Goal: Transaction & Acquisition: Purchase product/service

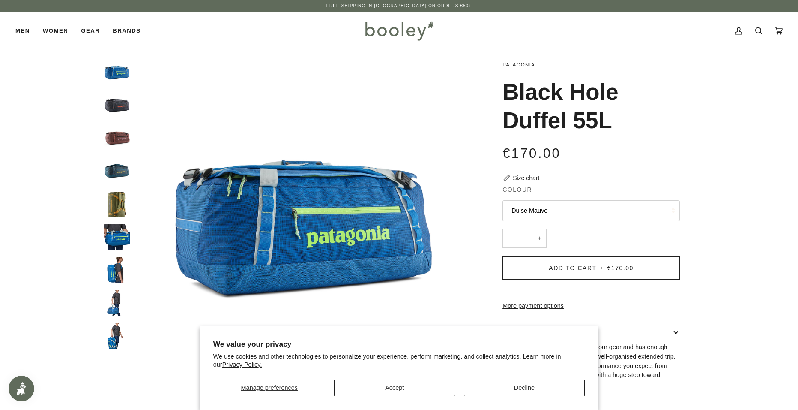
click at [111, 109] on img "Patagonia Black Hole Duffel 55L Smolder Blue - Booley Galway" at bounding box center [117, 106] width 26 height 26
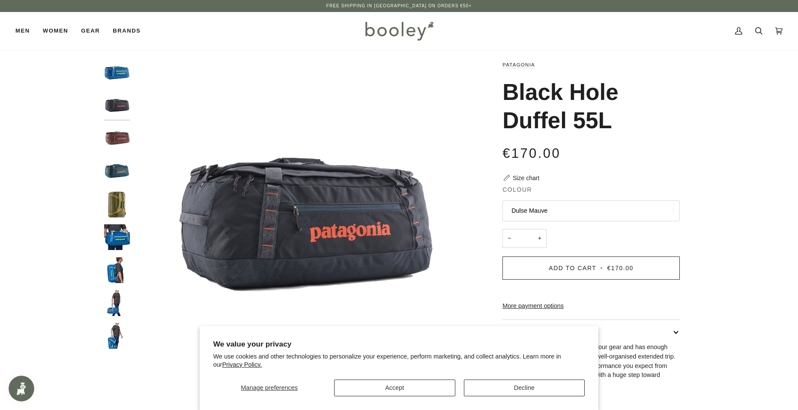
click at [108, 138] on img "Patagonia Black Hole Duffel 55L Dulse Mauve - Booley Galway" at bounding box center [117, 139] width 26 height 26
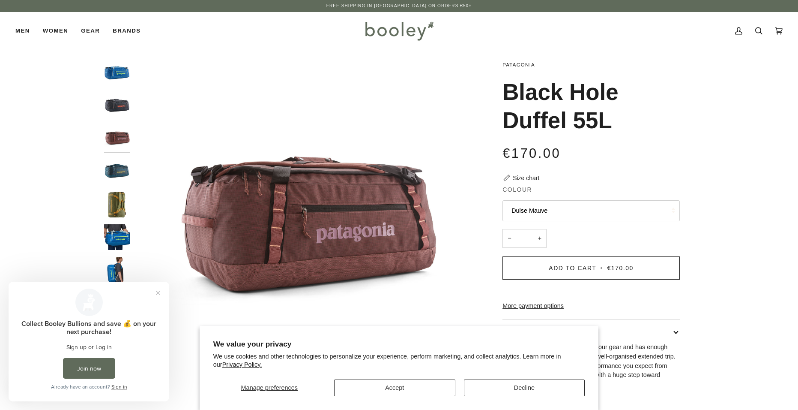
click at [124, 164] on img "Black Hole Duffel 55L" at bounding box center [117, 172] width 26 height 26
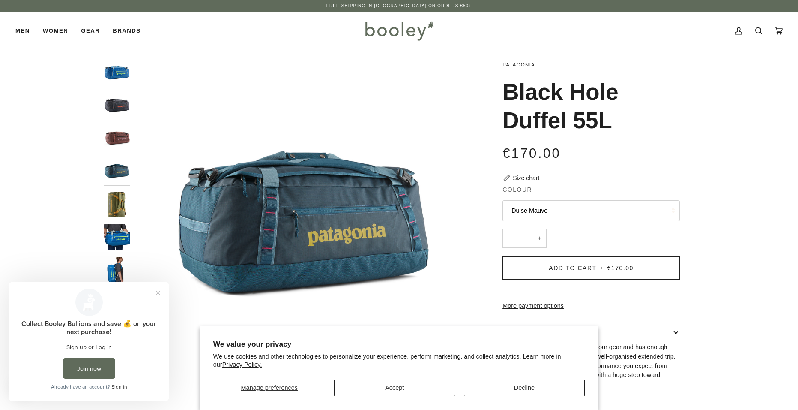
click at [119, 200] on img "Patagonia Black Hole Duffel 55L Buckhorn Green - Booley Galway" at bounding box center [117, 205] width 26 height 26
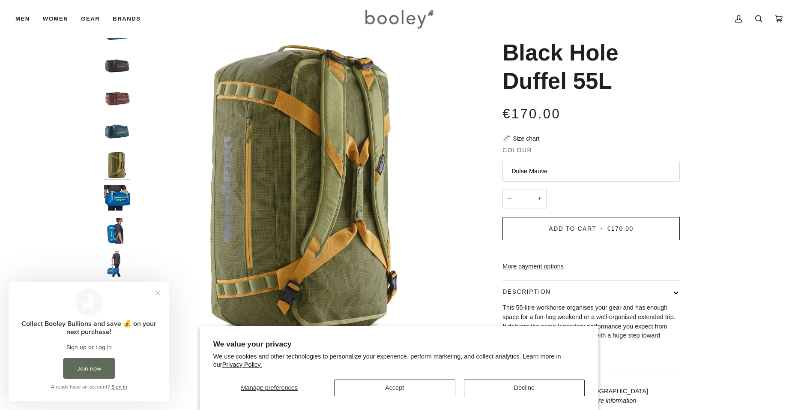
scroll to position [43, 0]
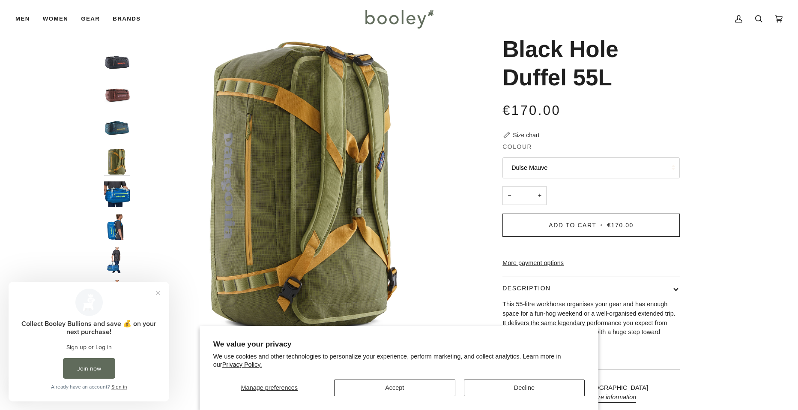
click at [119, 201] on img "Patagonia Black Hole Duffel 55L Vessel Blue - Booley Galway" at bounding box center [117, 194] width 26 height 26
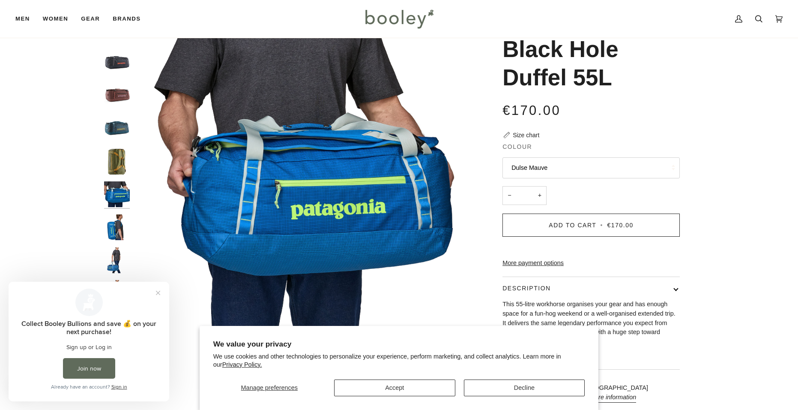
click at [126, 221] on img "Patagonia Black Hole Duffel 55L Vessel Blue - Booley Galway" at bounding box center [117, 227] width 26 height 26
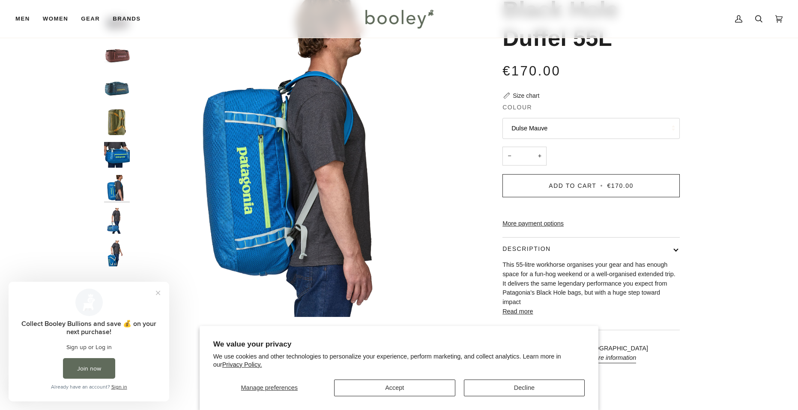
scroll to position [86, 0]
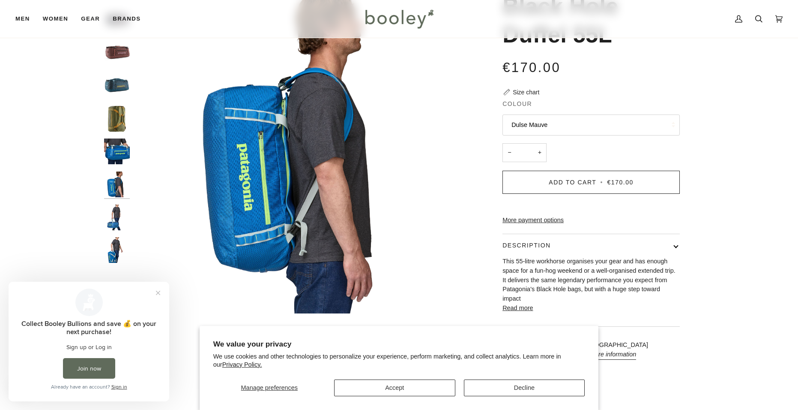
click at [117, 218] on img "Patagonia Black Hole Duffel 55L Vessel Blue - Booley Galway" at bounding box center [117, 217] width 26 height 26
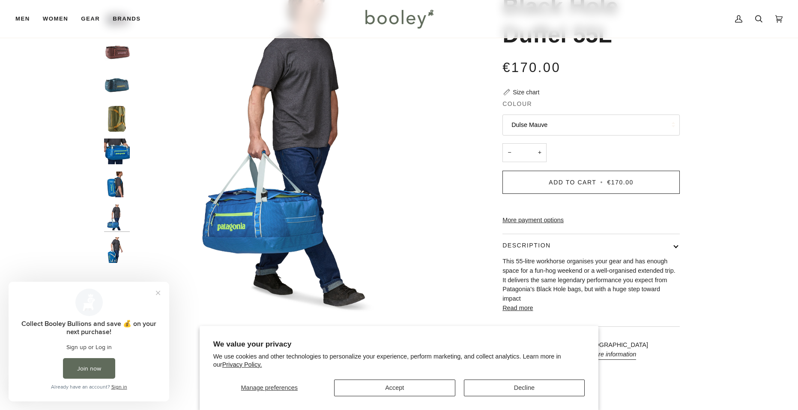
click at [120, 243] on img "Patagonia Black Hole Duffel 55L Vessel Blue - Booley Galway" at bounding box center [117, 250] width 26 height 26
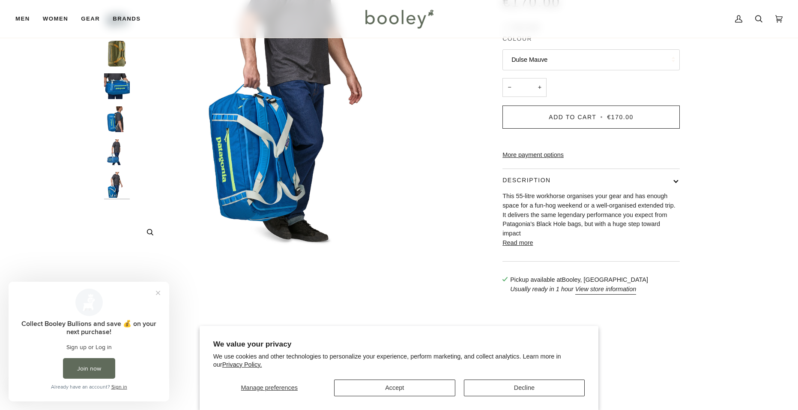
scroll to position [171, 0]
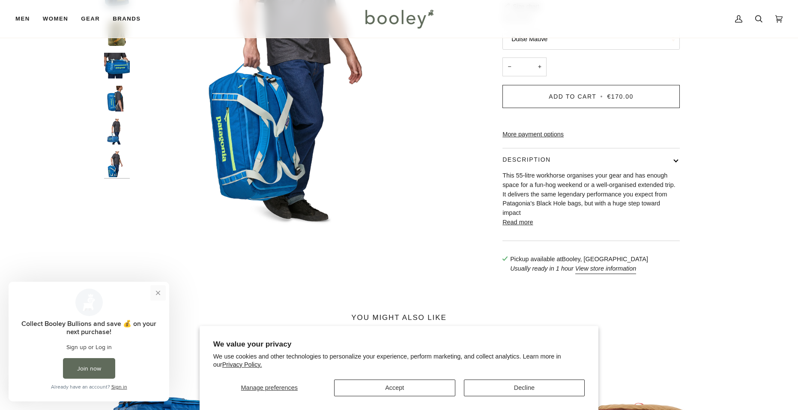
drag, startPoint x: 159, startPoint y: 297, endPoint x: 249, endPoint y: 590, distance: 306.2
click at [159, 297] on button "Close prompt" at bounding box center [157, 292] width 15 height 15
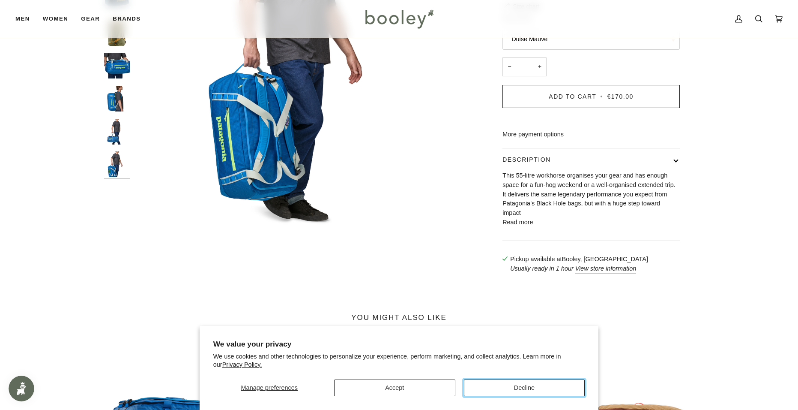
click at [536, 386] on button "Decline" at bounding box center [524, 387] width 121 height 17
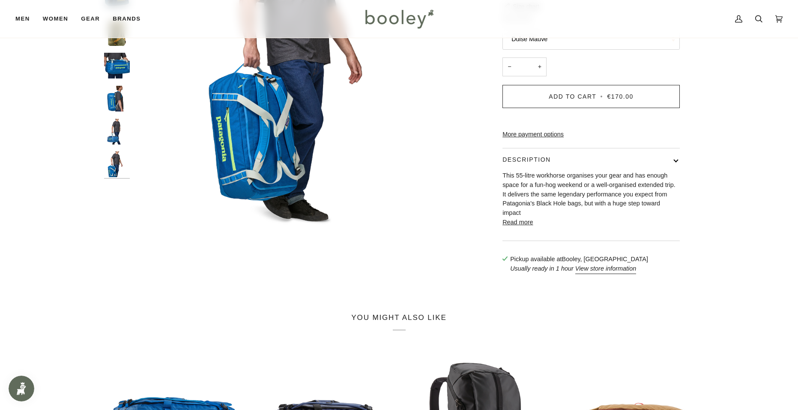
click at [524, 227] on button "Read more" at bounding box center [518, 222] width 30 height 9
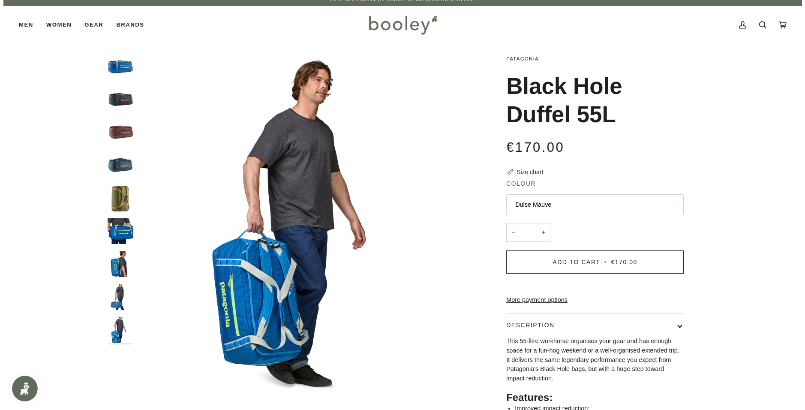
scroll to position [0, 0]
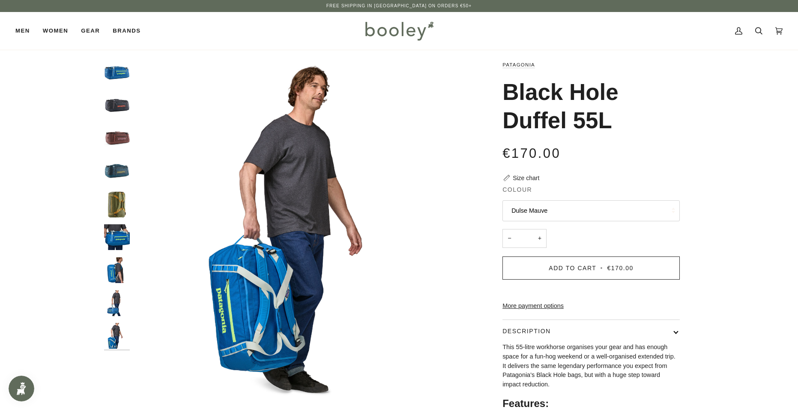
click at [531, 175] on div "Size chart" at bounding box center [526, 178] width 27 height 9
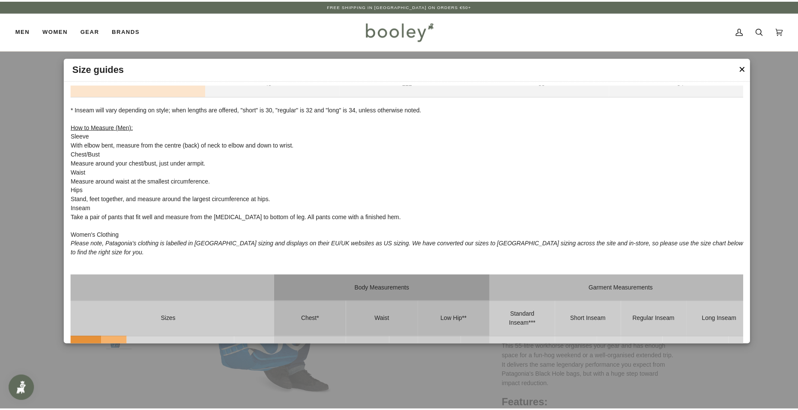
scroll to position [900, 0]
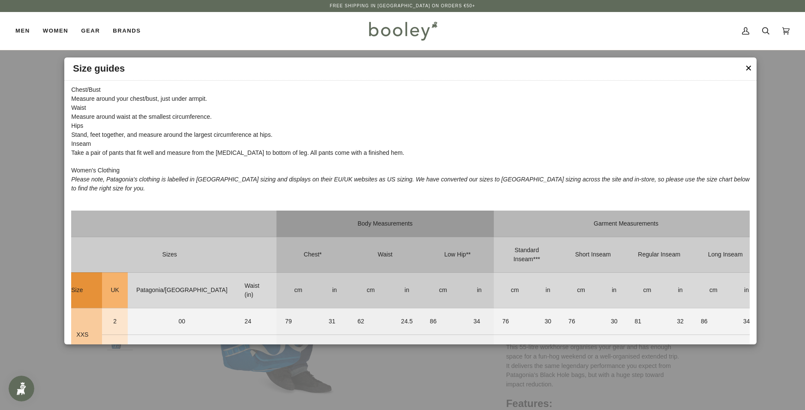
click at [746, 63] on button "✕" at bounding box center [748, 68] width 7 height 13
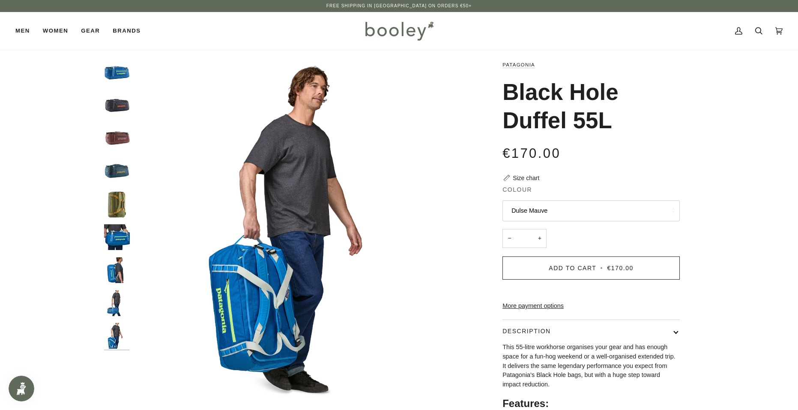
click at [127, 107] on img "Patagonia Black Hole Duffel 55L Smolder Blue - Booley Galway" at bounding box center [117, 106] width 26 height 26
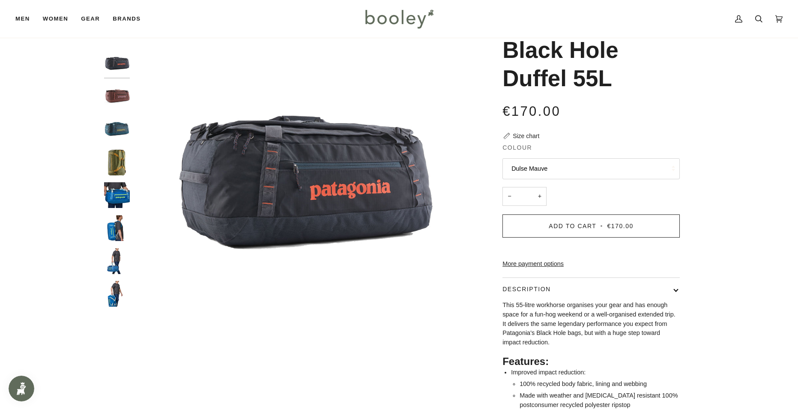
scroll to position [43, 0]
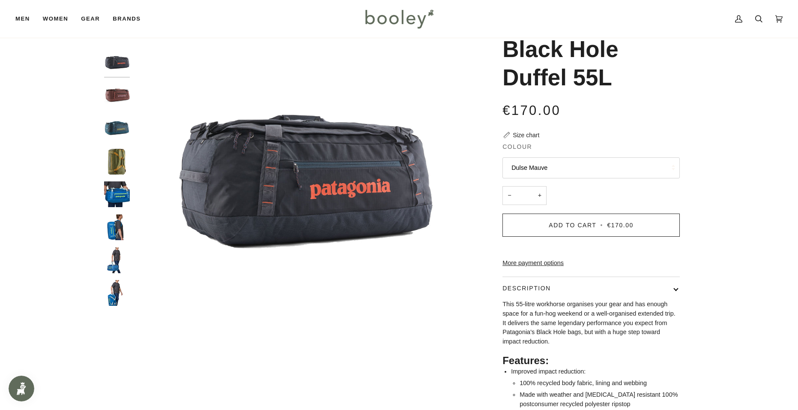
click at [117, 132] on img "Black Hole Duffel 55L" at bounding box center [117, 129] width 26 height 26
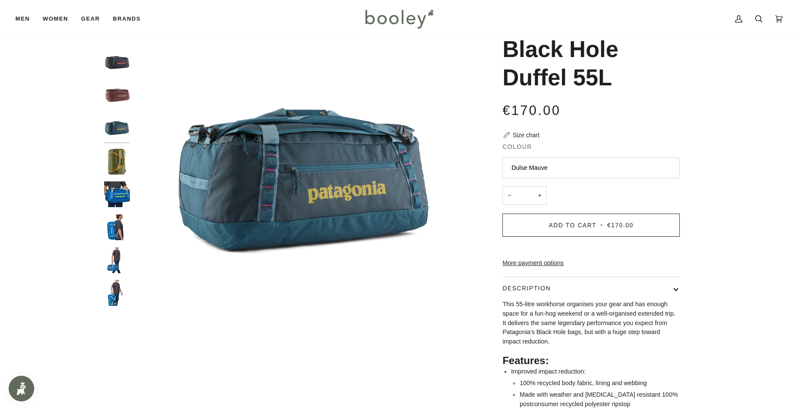
click at [115, 157] on img "Patagonia Black Hole Duffel 55L Buckhorn Green - Booley Galway" at bounding box center [117, 162] width 26 height 26
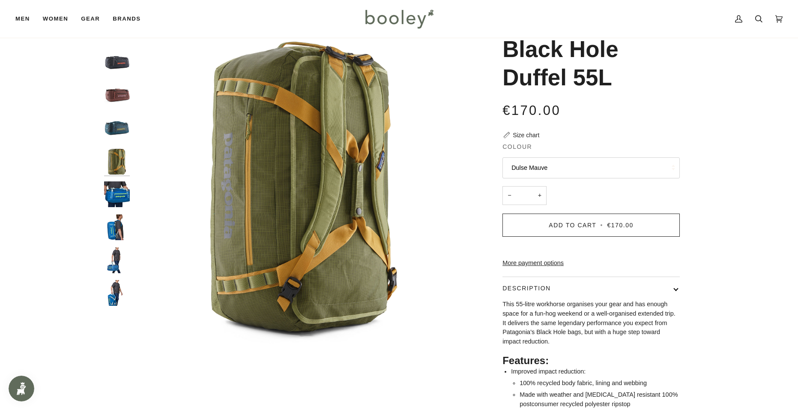
click at [116, 177] on div at bounding box center [119, 165] width 30 height 296
click at [123, 194] on img "Patagonia Black Hole Duffel 55L Vessel Blue - Booley Galway" at bounding box center [117, 194] width 26 height 26
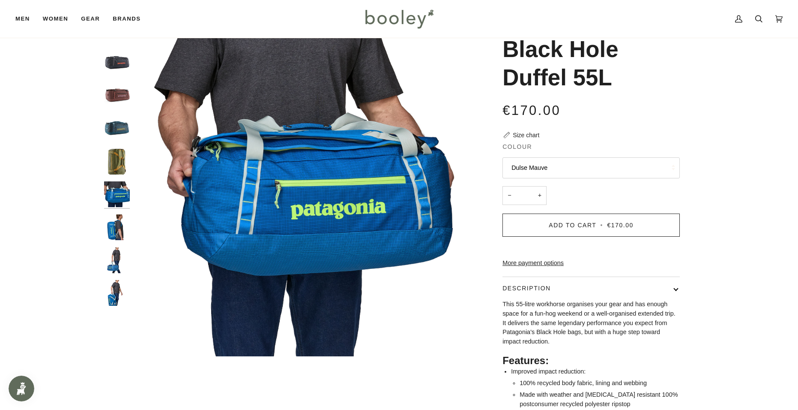
click at [119, 167] on img "Patagonia Black Hole Duffel 55L Buckhorn Green - Booley Galway" at bounding box center [117, 162] width 26 height 26
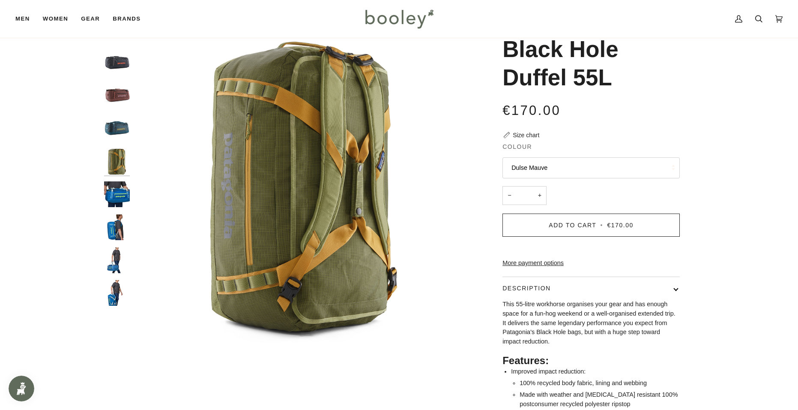
click at [119, 178] on div at bounding box center [119, 165] width 30 height 296
click at [117, 199] on img "Patagonia Black Hole Duffel 55L Vessel Blue - Booley Galway" at bounding box center [117, 194] width 26 height 26
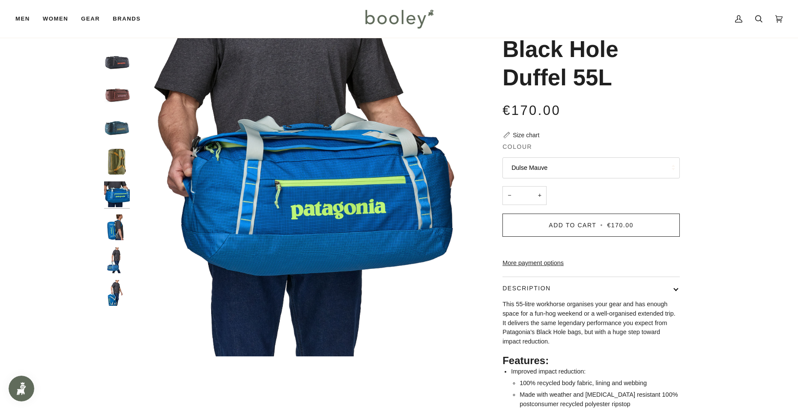
click at [118, 222] on img "Patagonia Black Hole Duffel 55L Vessel Blue - Booley Galway" at bounding box center [117, 227] width 26 height 26
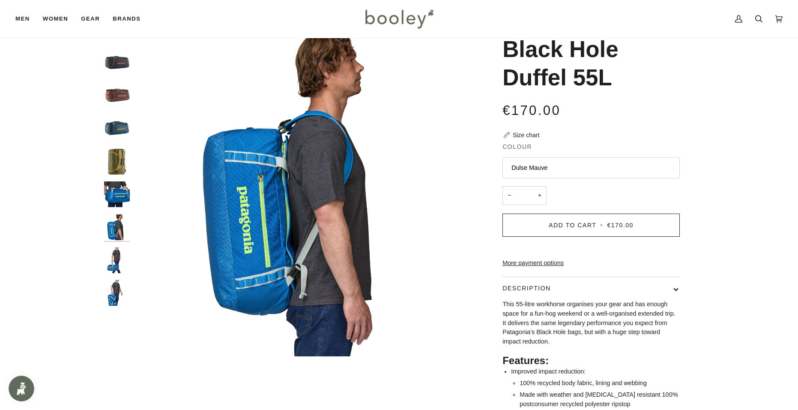
click at [126, 240] on img "Patagonia Black Hole Duffel 55L Vessel Blue - Booley Galway" at bounding box center [117, 227] width 26 height 26
click at [123, 268] on img "Patagonia Black Hole Duffel 55L Vessel Blue - Booley Galway" at bounding box center [117, 260] width 26 height 26
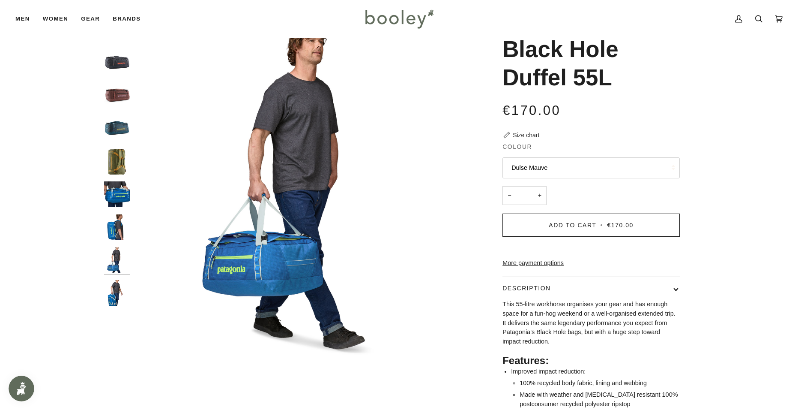
click at [117, 291] on img "Patagonia Black Hole Duffel 55L Vessel Blue - Booley Galway" at bounding box center [117, 293] width 26 height 26
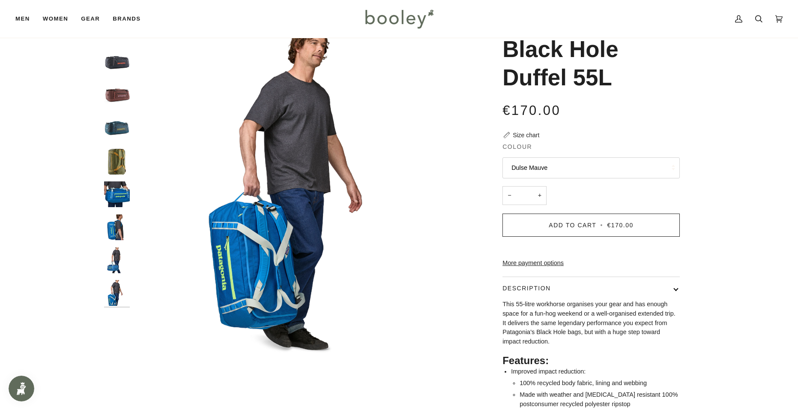
click at [111, 223] on img "Patagonia Black Hole Duffel 55L Vessel Blue - Booley Galway" at bounding box center [117, 227] width 26 height 26
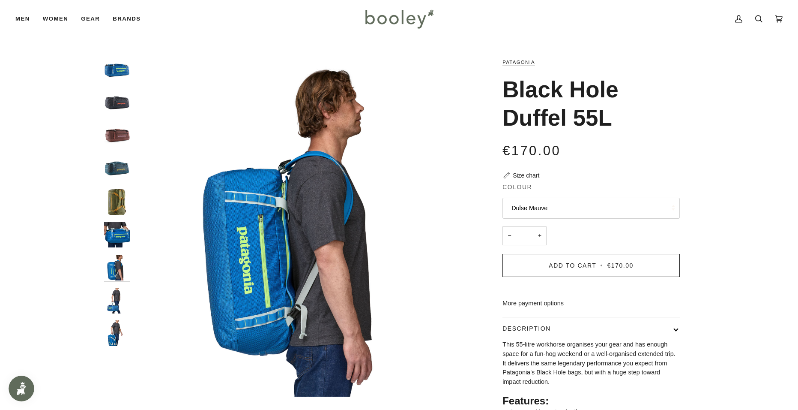
scroll to position [0, 0]
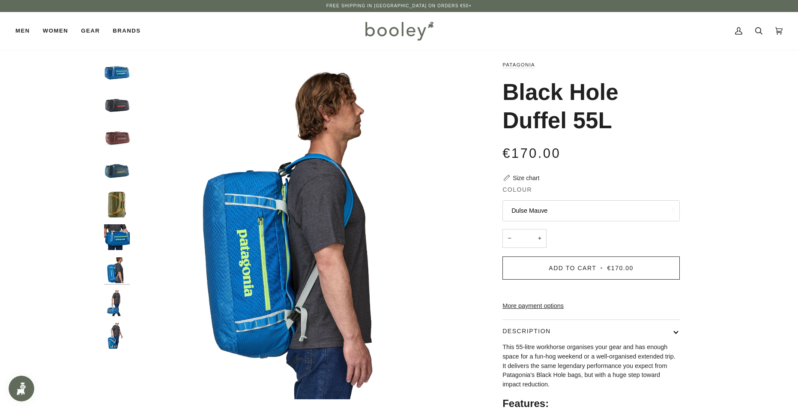
click at [124, 105] on img "Patagonia Black Hole Duffel 55L Smolder Blue - Booley Galway" at bounding box center [117, 106] width 26 height 26
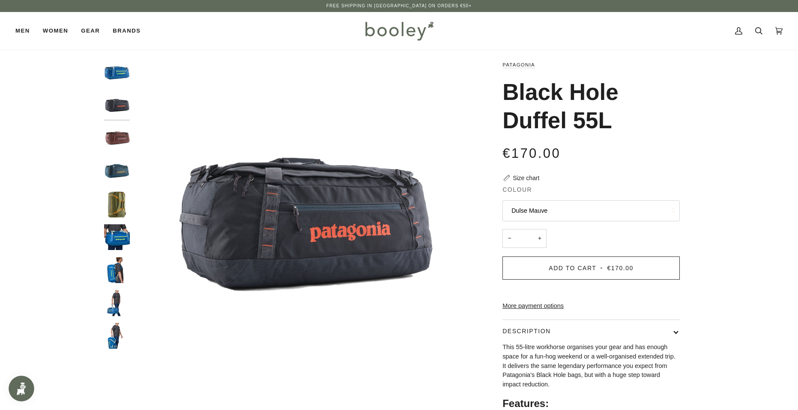
click at [121, 147] on img "Patagonia Black Hole Duffel 55L Dulse Mauve - Booley Galway" at bounding box center [117, 139] width 26 height 26
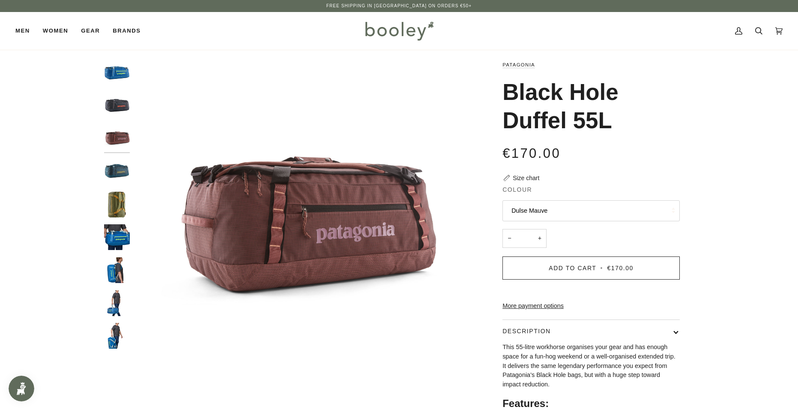
click at [127, 184] on img "Black Hole Duffel 55L" at bounding box center [117, 172] width 26 height 26
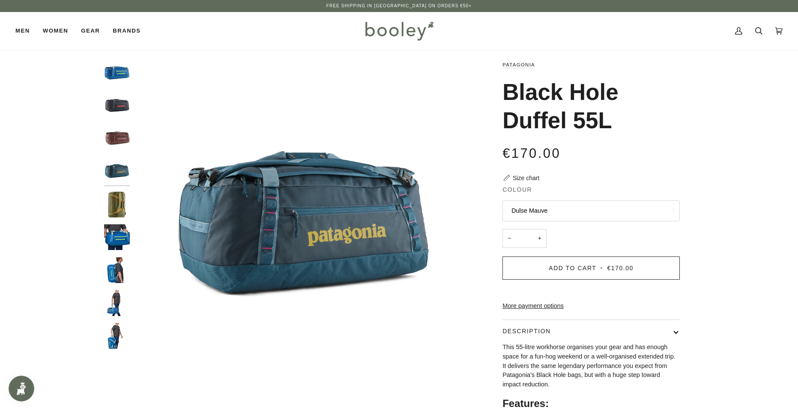
click at [124, 202] on img "Patagonia Black Hole Duffel 55L Buckhorn Green - Booley Galway" at bounding box center [117, 205] width 26 height 26
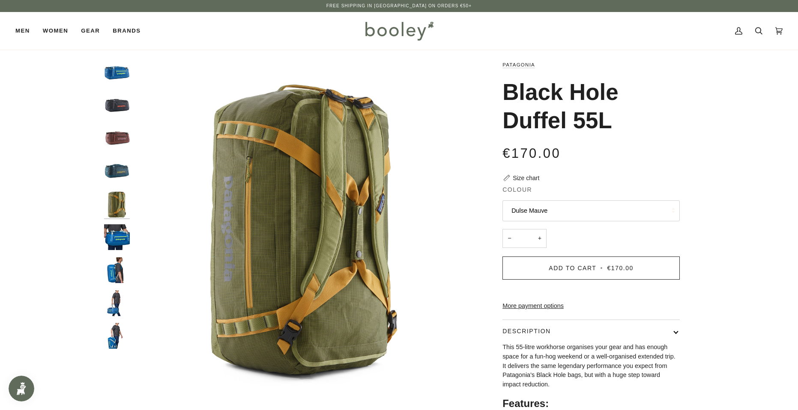
click at [120, 236] on img "Patagonia Black Hole Duffel 55L Vessel Blue - Booley Galway" at bounding box center [117, 237] width 26 height 26
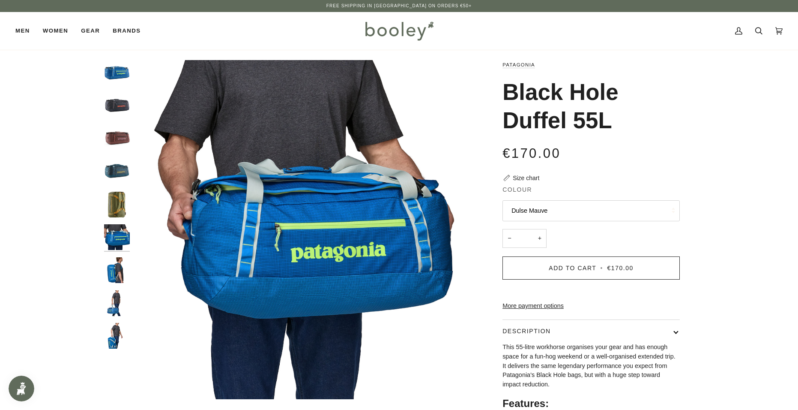
click at [116, 263] on img "Patagonia Black Hole Duffel 55L Vessel Blue - Booley Galway" at bounding box center [117, 270] width 26 height 26
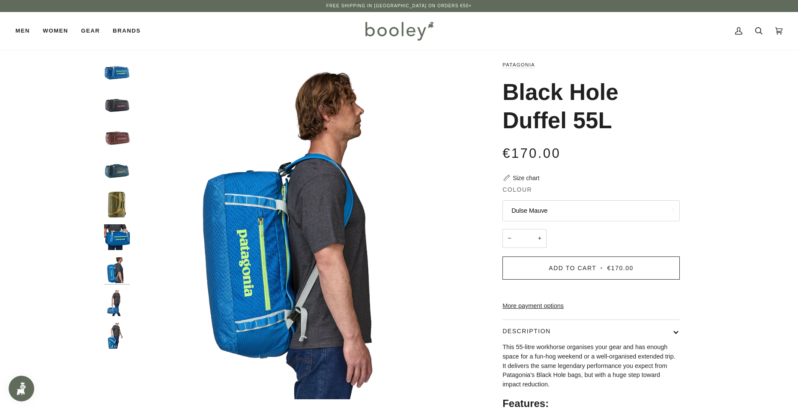
click at [117, 294] on img "Patagonia Black Hole Duffel 55L Vessel Blue - Booley Galway" at bounding box center [117, 303] width 26 height 26
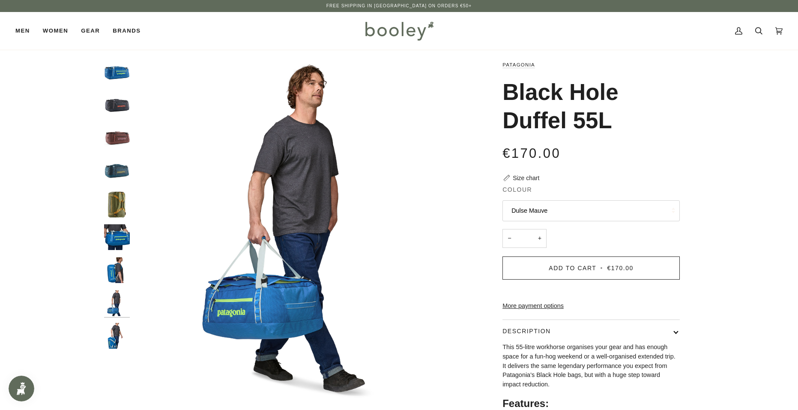
click at [115, 313] on img "Patagonia Black Hole Duffel 55L Vessel Blue - Booley Galway" at bounding box center [117, 303] width 26 height 26
click at [116, 109] on img "Patagonia Black Hole Duffel 55L Smolder Blue - Booley Galway" at bounding box center [117, 106] width 26 height 26
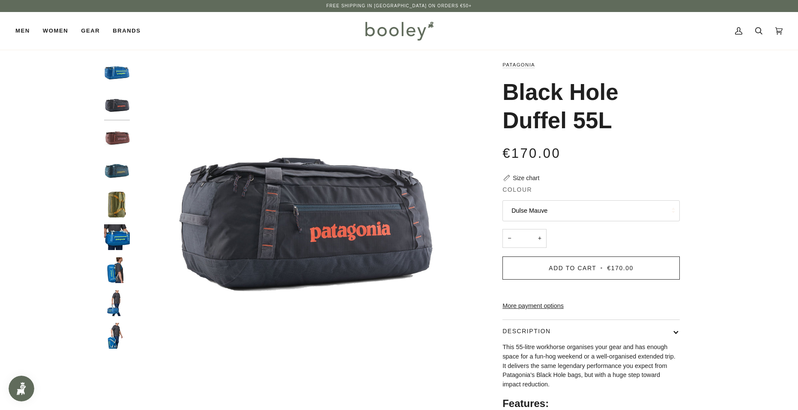
drag, startPoint x: 617, startPoint y: 123, endPoint x: 489, endPoint y: 90, distance: 132.4
click at [590, 201] on button "Dulse Mauve" at bounding box center [591, 210] width 177 height 21
drag, startPoint x: 543, startPoint y: 296, endPoint x: 542, endPoint y: 288, distance: 8.2
click at [542, 296] on link "Tidal Teal" at bounding box center [591, 295] width 177 height 21
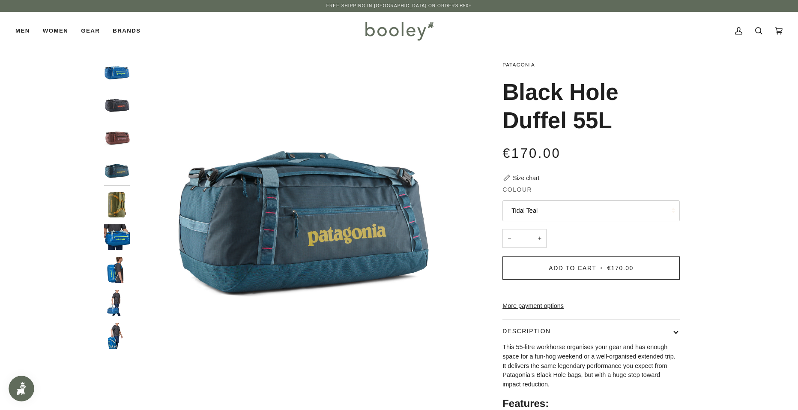
click at [552, 208] on button "Tidal Teal" at bounding box center [591, 210] width 177 height 21
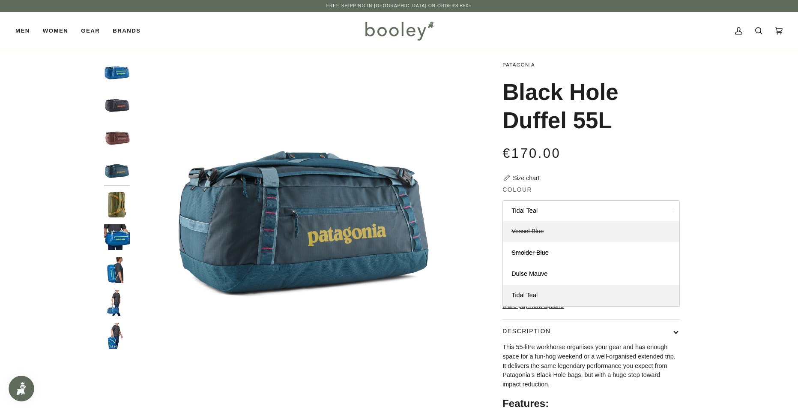
click at [532, 234] on span "Vessel Blue" at bounding box center [528, 231] width 32 height 7
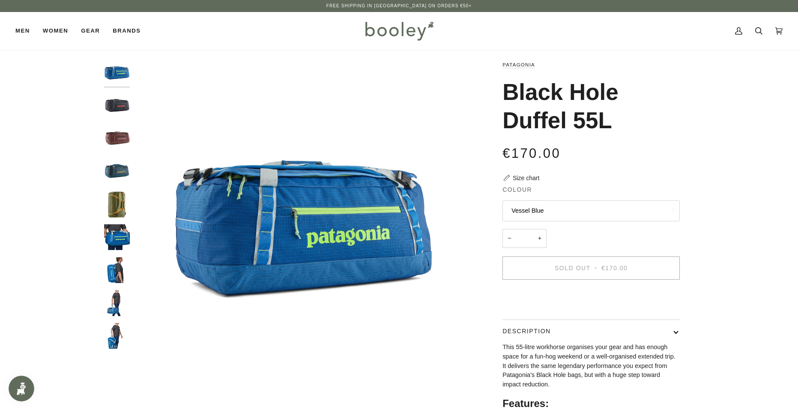
click at [548, 207] on button "Vessel Blue" at bounding box center [591, 210] width 177 height 21
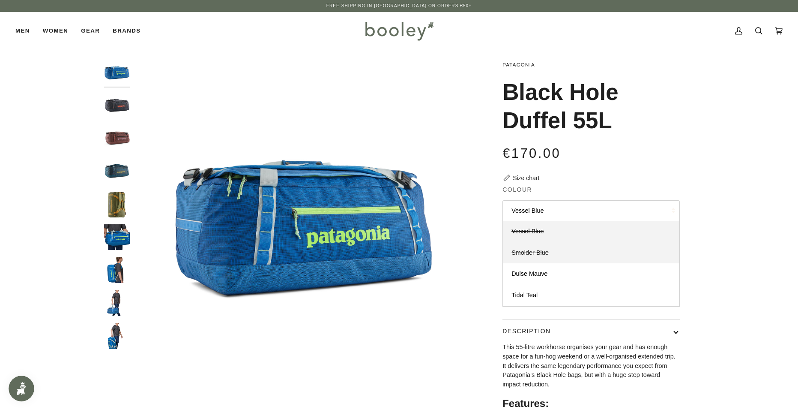
click at [555, 257] on link "Smolder Blue" at bounding box center [591, 252] width 177 height 21
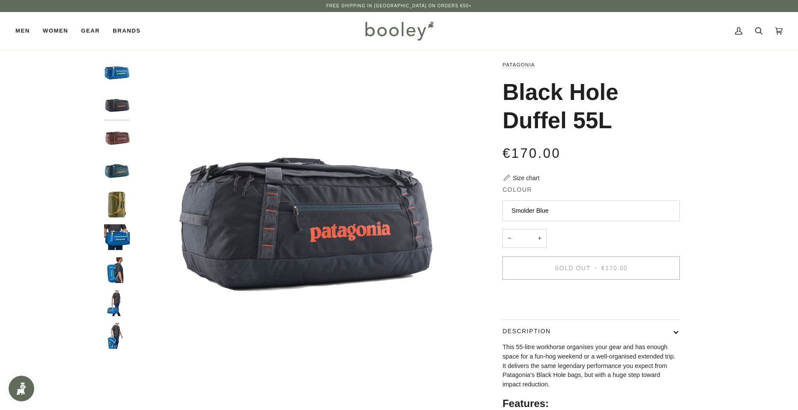
click at [580, 214] on button "Smolder Blue" at bounding box center [591, 210] width 177 height 21
click at [541, 273] on span "Dulse Mauve" at bounding box center [530, 273] width 36 height 7
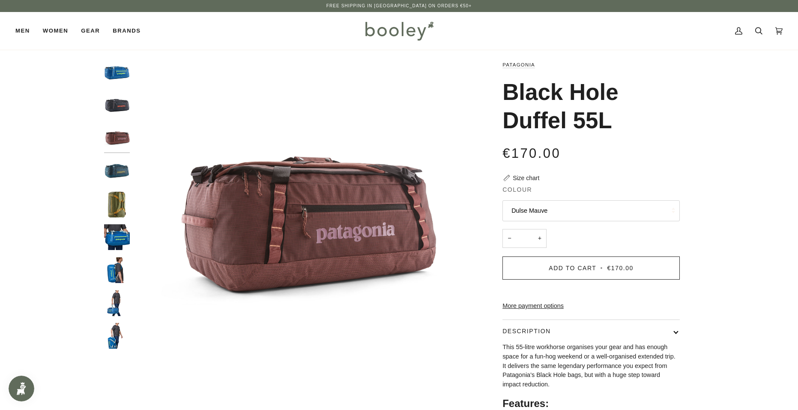
click at [555, 210] on button "Dulse Mauve" at bounding box center [591, 210] width 177 height 21
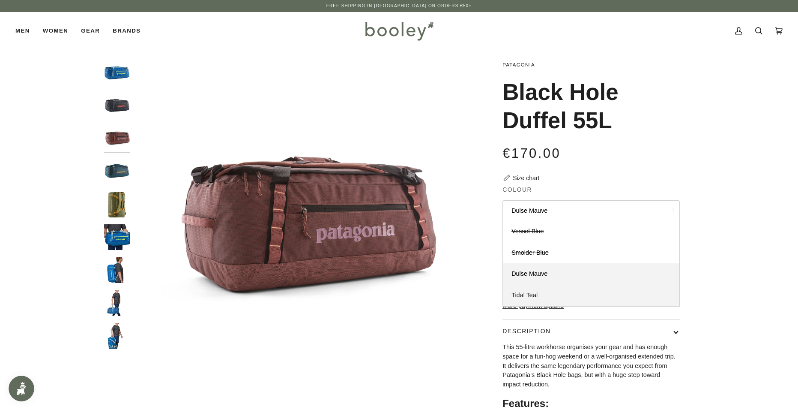
click at [543, 296] on link "Tidal Teal" at bounding box center [591, 295] width 177 height 21
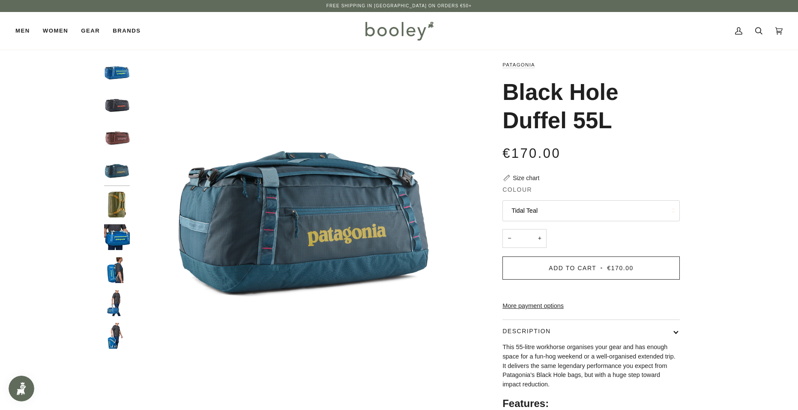
click at [557, 208] on button "Tidal Teal" at bounding box center [591, 210] width 177 height 21
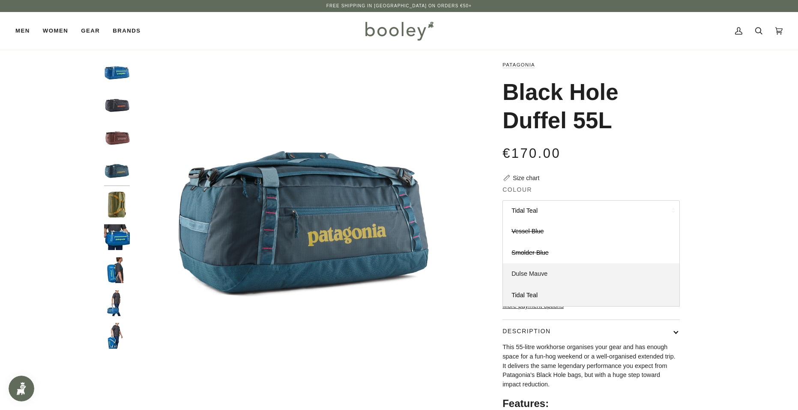
click at [544, 270] on span "Dulse Mauve" at bounding box center [530, 273] width 36 height 7
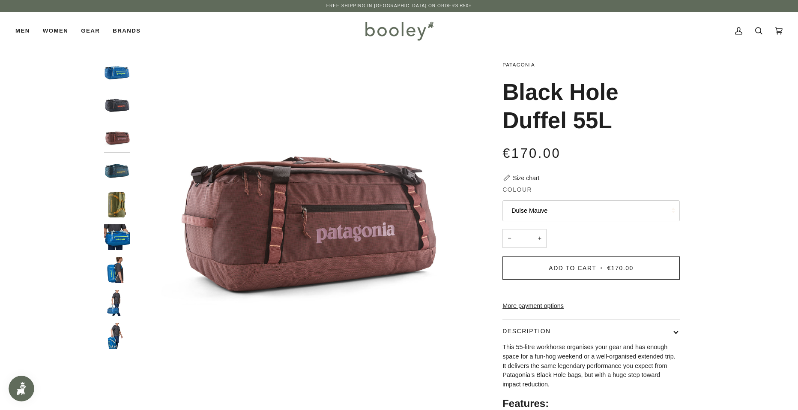
click at [555, 211] on button "Dulse Mauve" at bounding box center [591, 210] width 177 height 21
click at [544, 250] on span "Smolder Blue" at bounding box center [530, 252] width 37 height 7
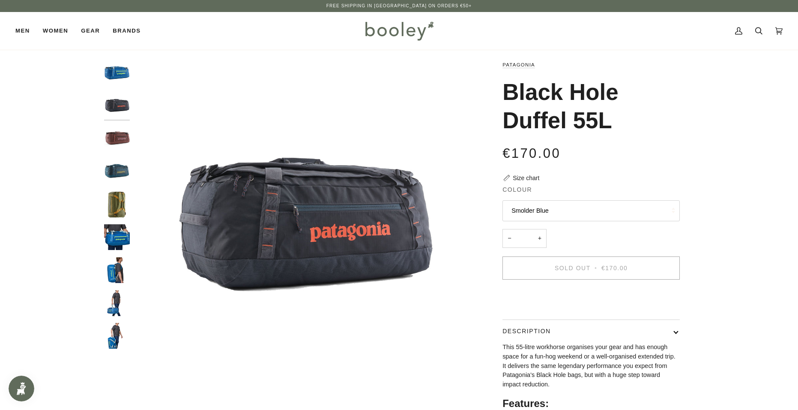
click at [619, 122] on h1 "Black Hole Duffel 55L" at bounding box center [588, 106] width 171 height 57
drag, startPoint x: 639, startPoint y: 122, endPoint x: 477, endPoint y: 91, distance: 165.3
copy h1 "Black Hole Duffel 55L"
